Goal: Navigation & Orientation: Find specific page/section

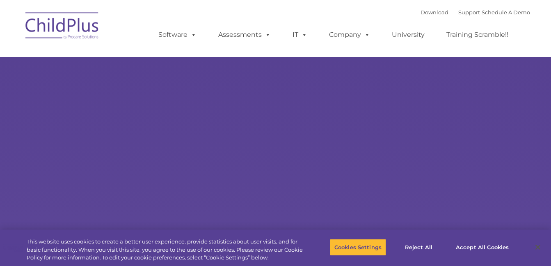
select select "MEDIUM"
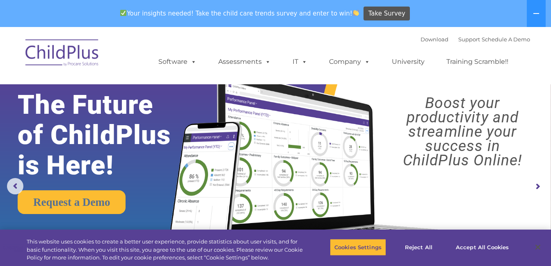
click at [84, 55] on img at bounding box center [62, 54] width 82 height 41
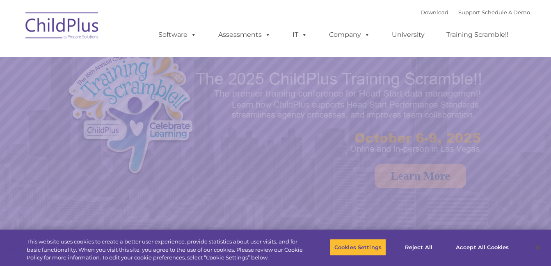
select select "MEDIUM"
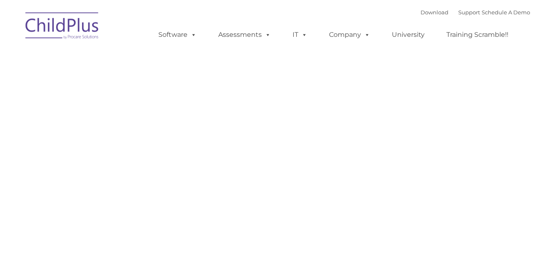
type input ""
